Goal: Navigation & Orientation: Find specific page/section

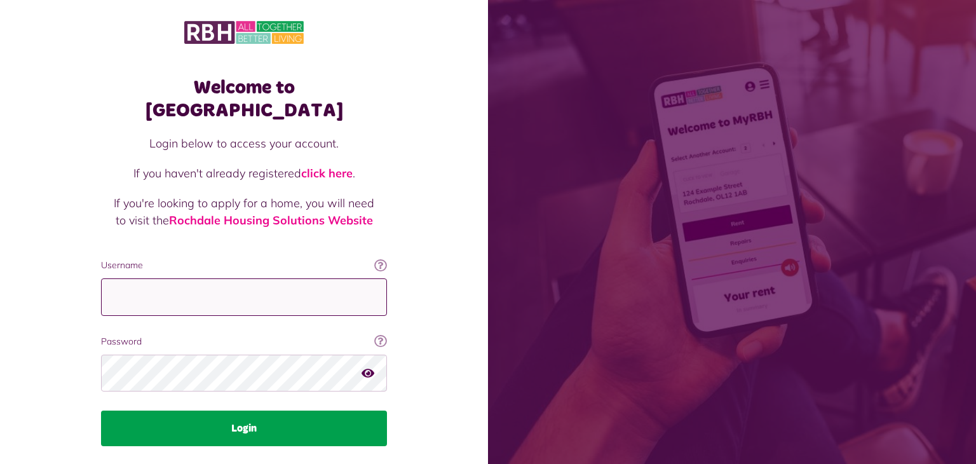
type input "**********"
click at [231, 410] on button "Login" at bounding box center [244, 428] width 286 height 36
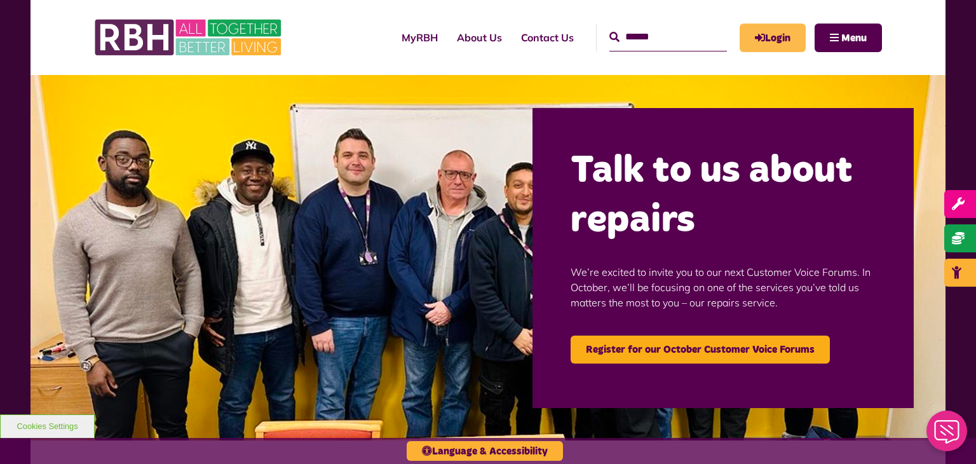
click at [763, 36] on link "Login" at bounding box center [772, 38] width 66 height 29
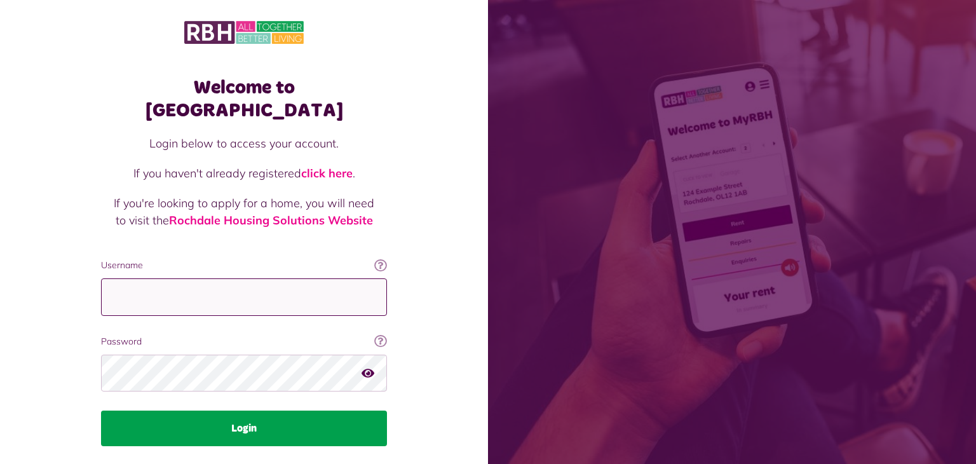
type input "**********"
click at [243, 410] on button "Login" at bounding box center [244, 428] width 286 height 36
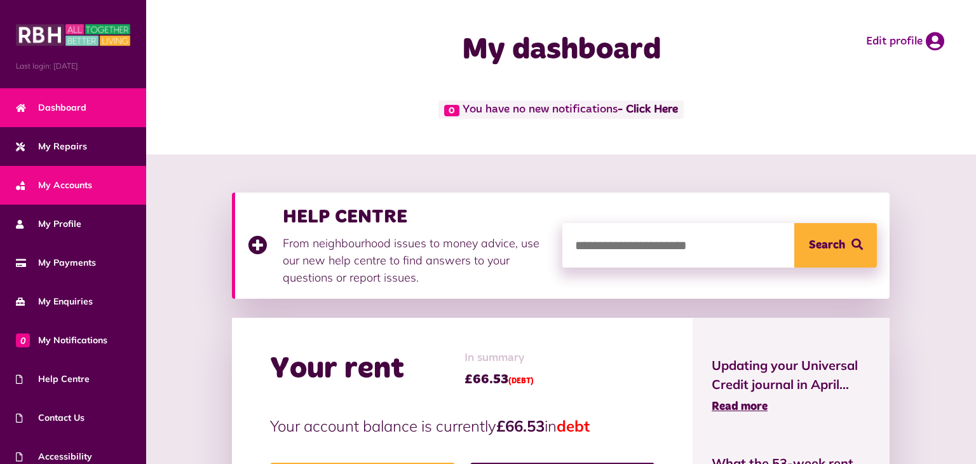
click at [76, 185] on span "My Accounts" at bounding box center [54, 185] width 76 height 13
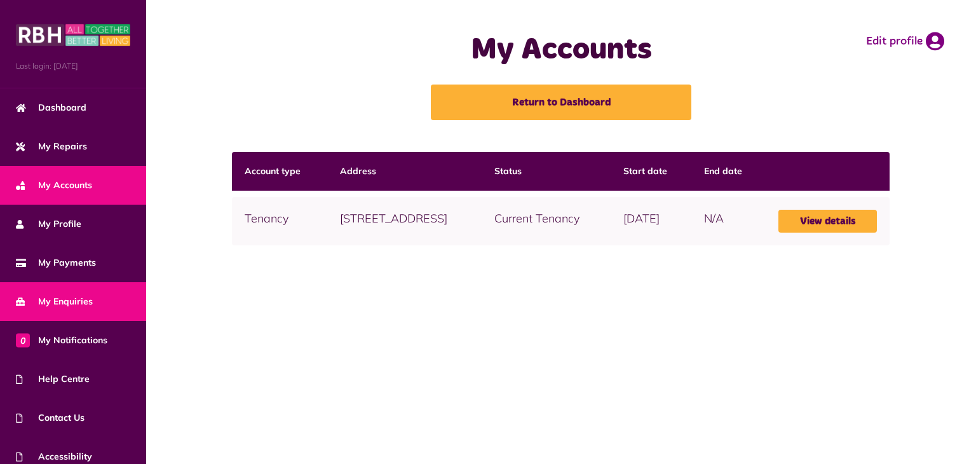
click at [81, 300] on span "My Enquiries" at bounding box center [54, 301] width 77 height 13
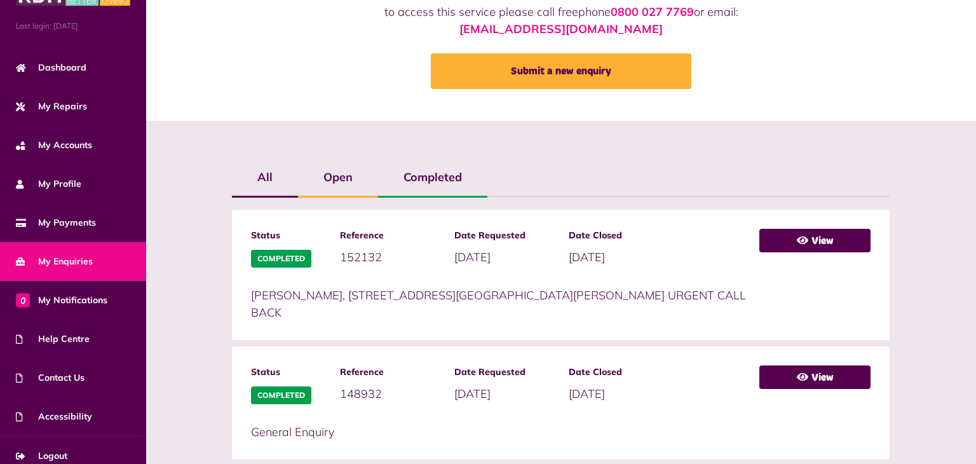
scroll to position [147, 0]
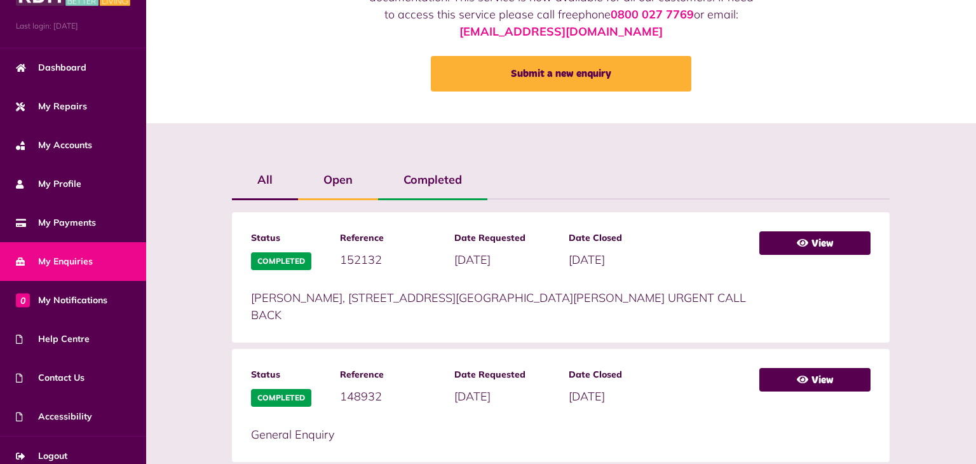
click at [342, 179] on label "Open" at bounding box center [338, 179] width 80 height 37
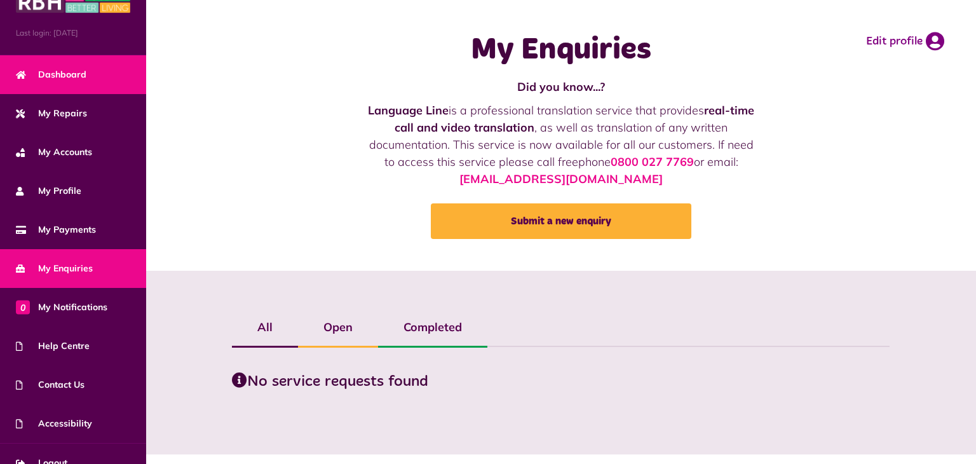
scroll to position [1, 0]
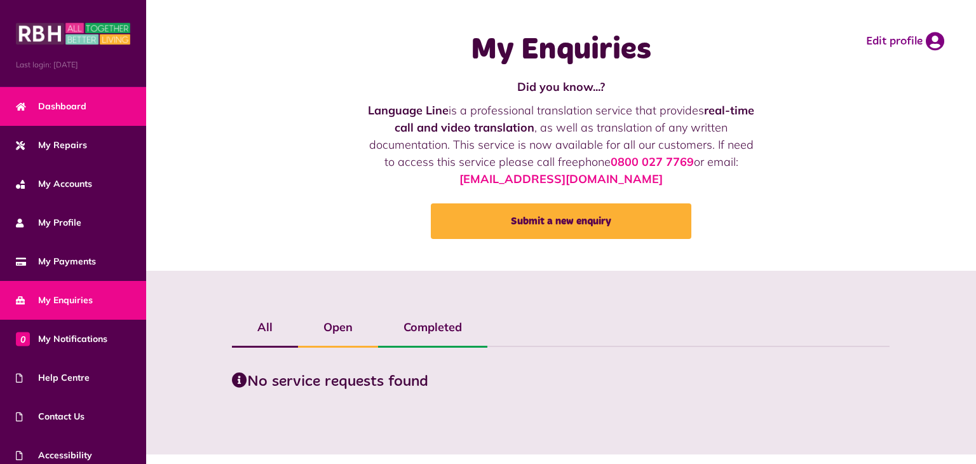
click at [72, 104] on span "Dashboard" at bounding box center [51, 106] width 71 height 13
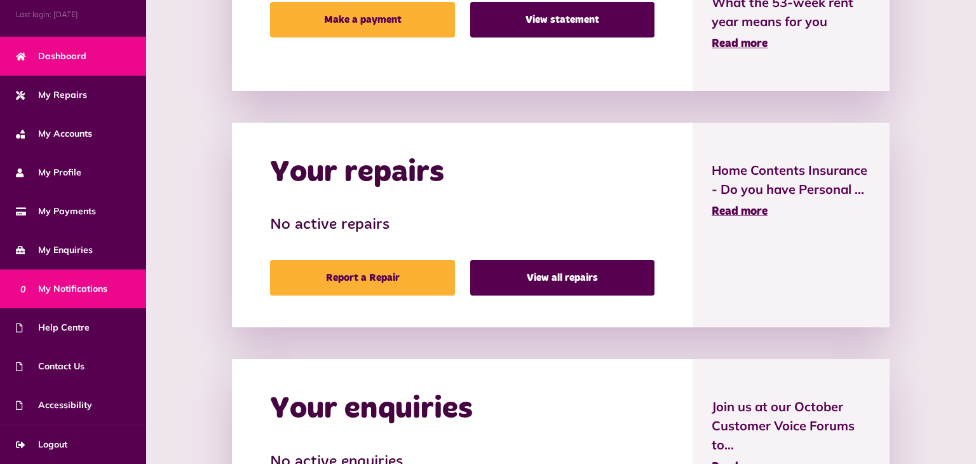
scroll to position [470, 0]
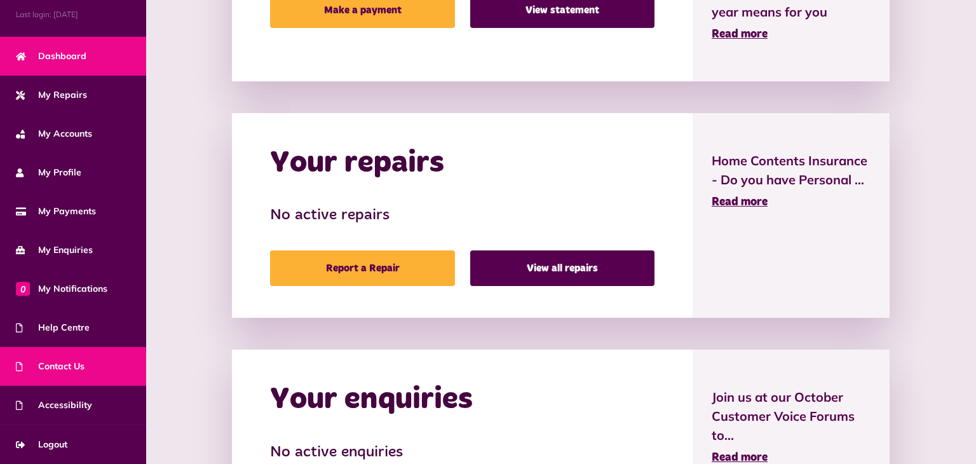
click at [76, 365] on span "Contact Us" at bounding box center [50, 366] width 69 height 13
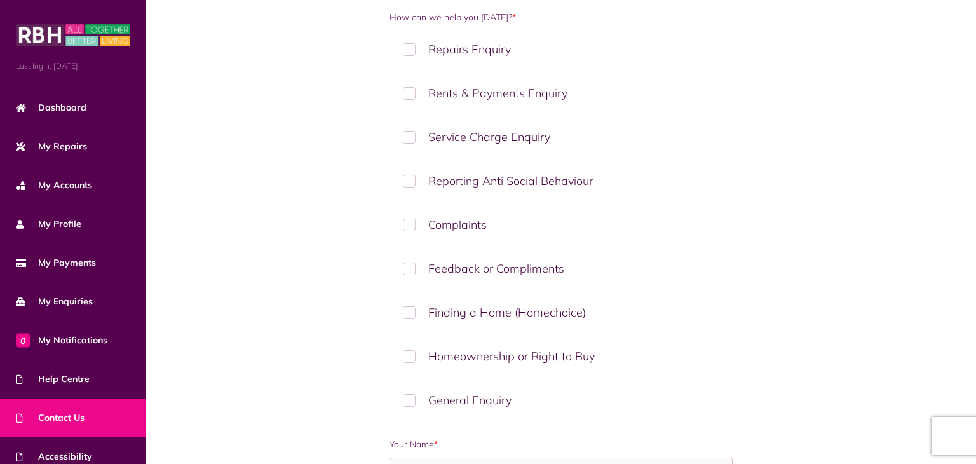
scroll to position [208, 0]
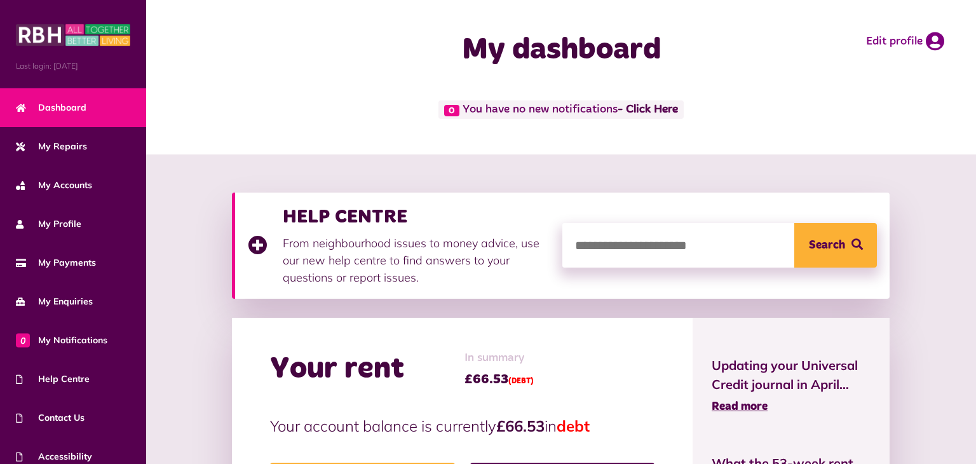
scroll to position [470, 0]
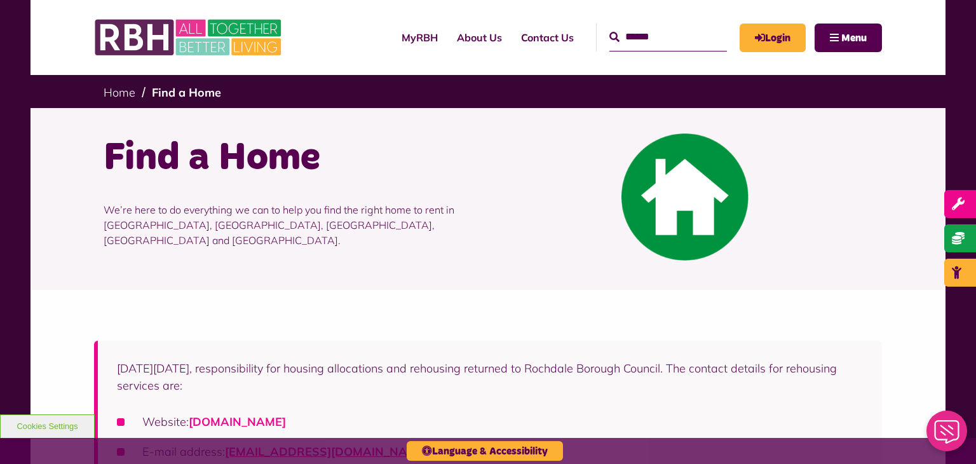
click at [286, 423] on link "[DOMAIN_NAME]" at bounding box center [237, 421] width 97 height 15
